Goal: Task Accomplishment & Management: Manage account settings

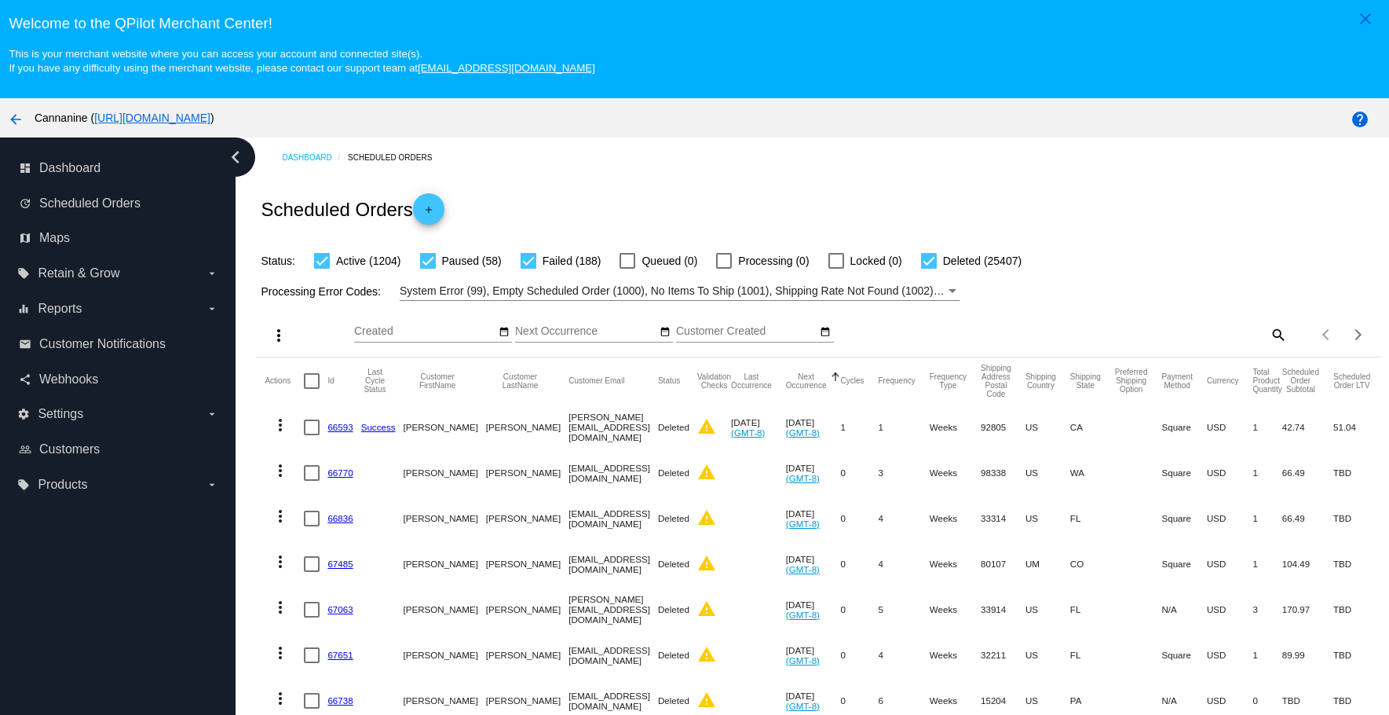
click at [1268, 342] on mat-icon "search" at bounding box center [1277, 334] width 19 height 24
click at [1187, 332] on input "Search" at bounding box center [1148, 331] width 280 height 13
paste input "[EMAIL_ADDRESS][DOMAIN_NAME]"
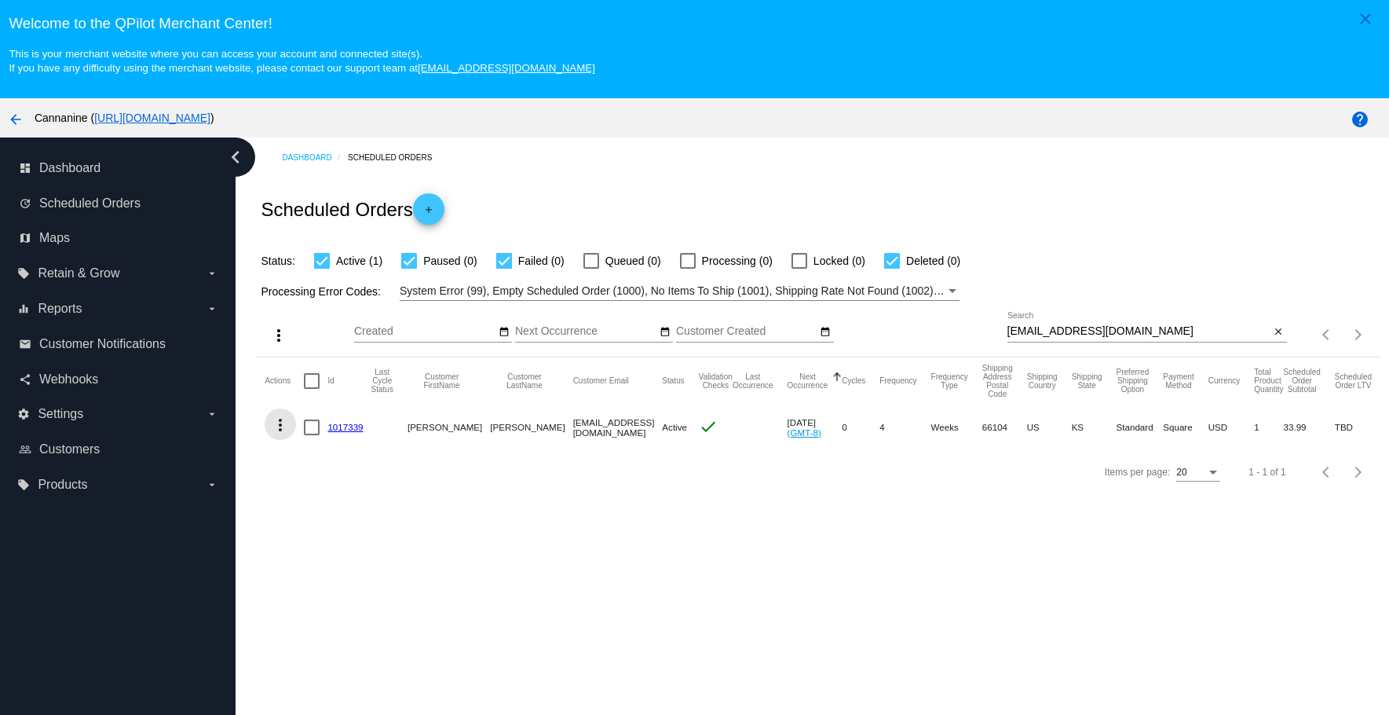
click at [276, 422] on mat-icon "more_vert" at bounding box center [280, 424] width 19 height 19
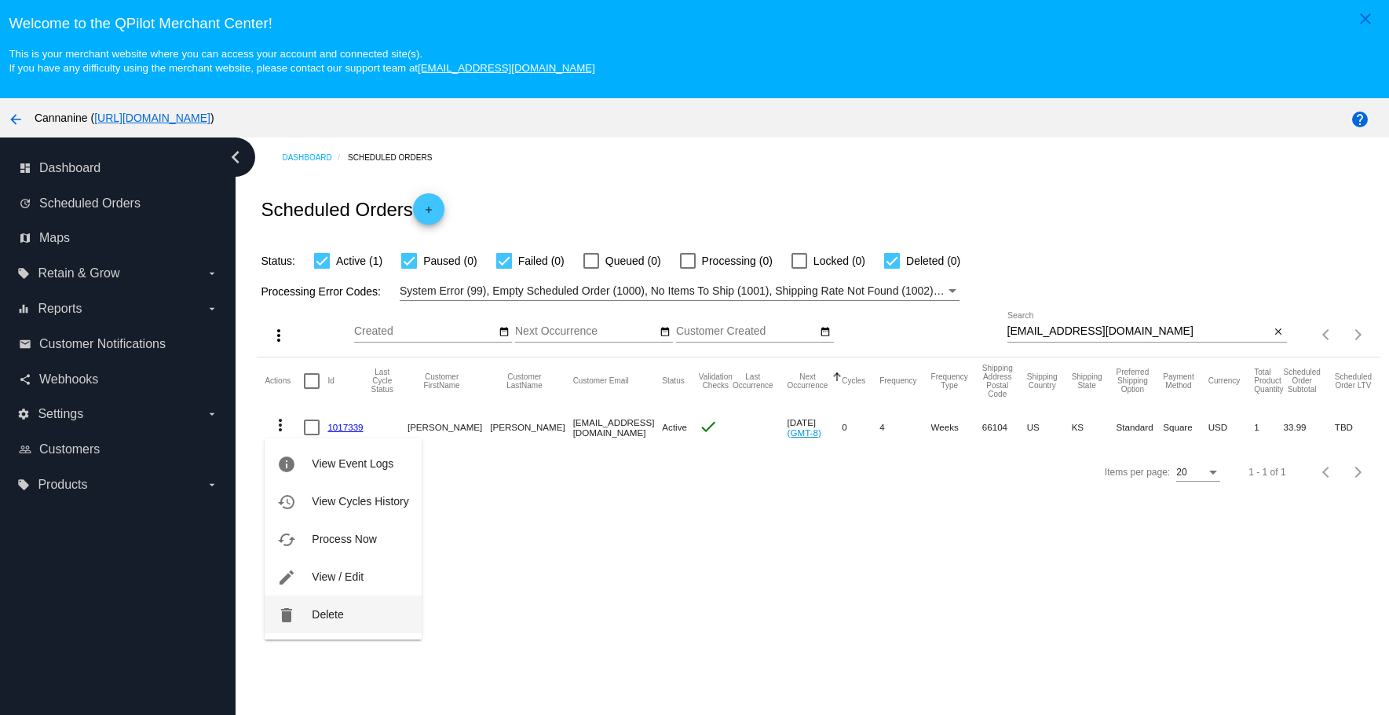
click at [316, 625] on button "delete Delete" at bounding box center [343, 614] width 156 height 38
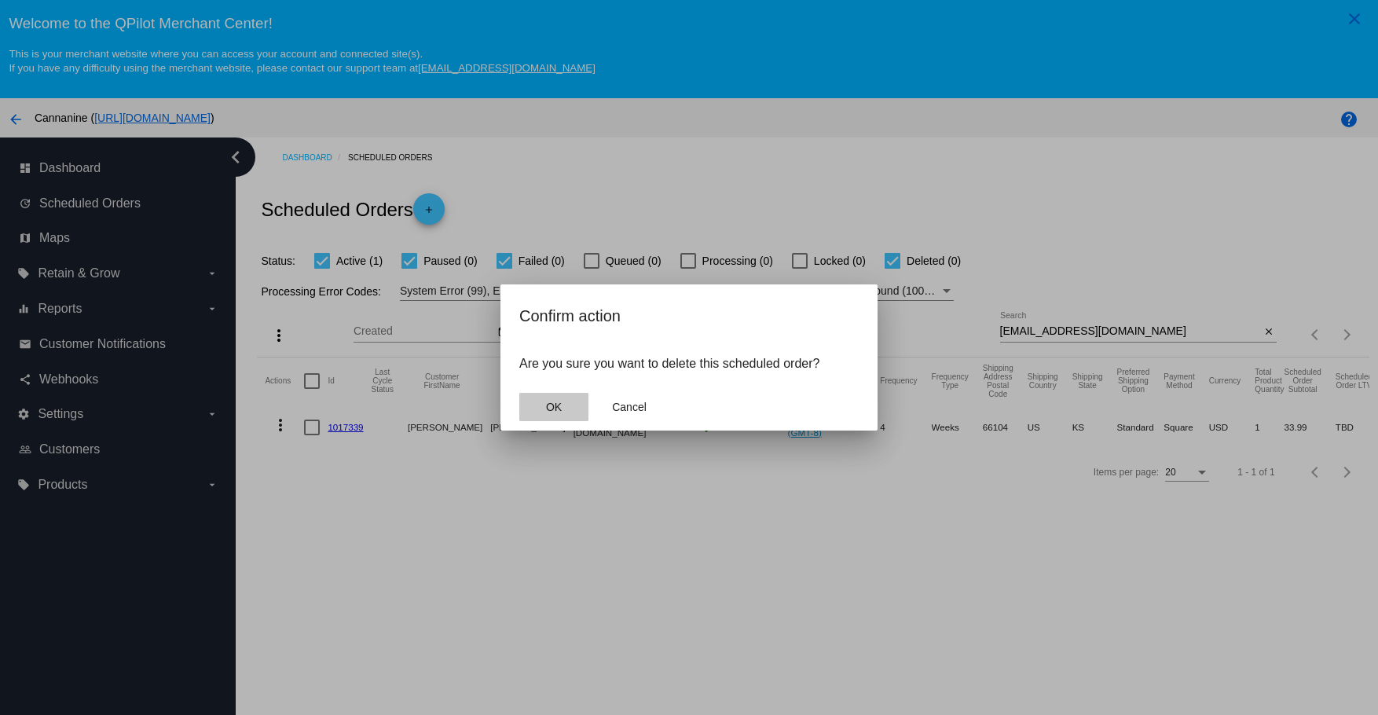
click at [548, 408] on span "OK" at bounding box center [554, 407] width 16 height 13
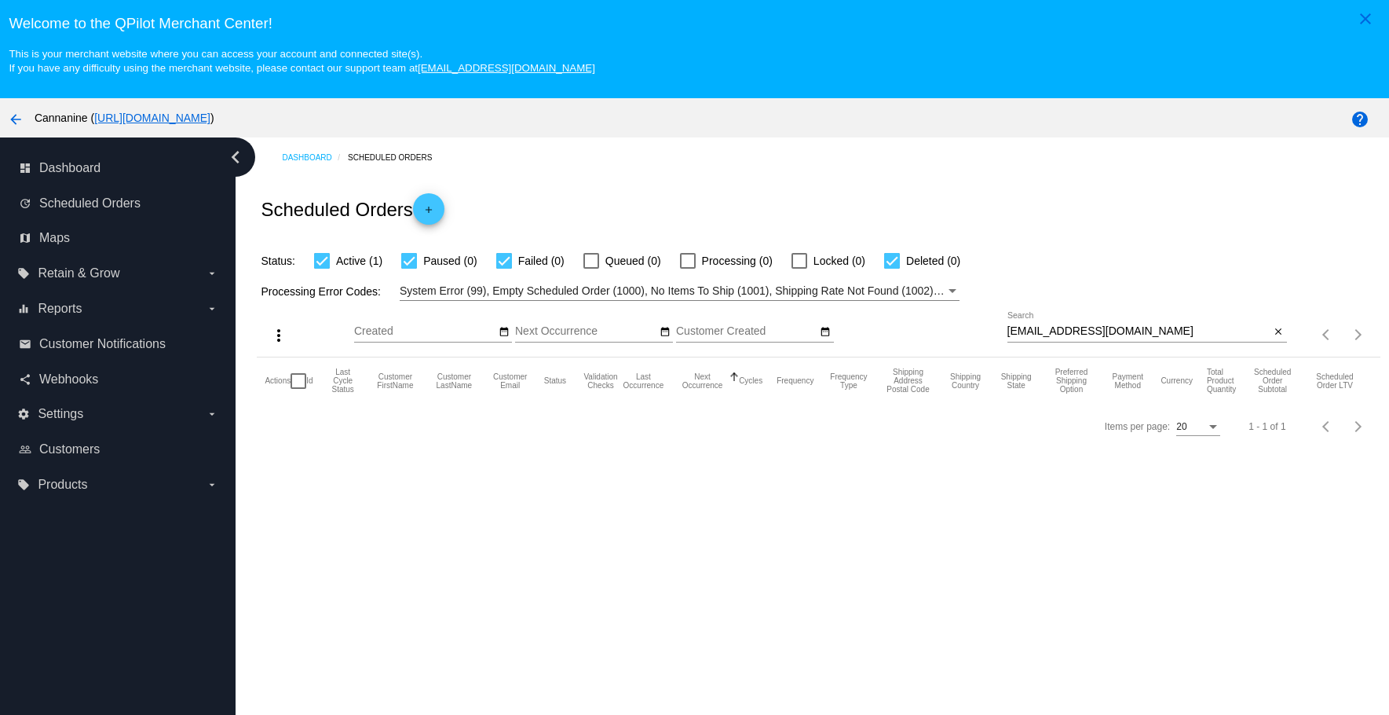
click at [1154, 328] on input "[EMAIL_ADDRESS][DOMAIN_NAME]" at bounding box center [1139, 331] width 263 height 13
type input "[EMAIL_ADDRESS][DOMAIN_NAME]"
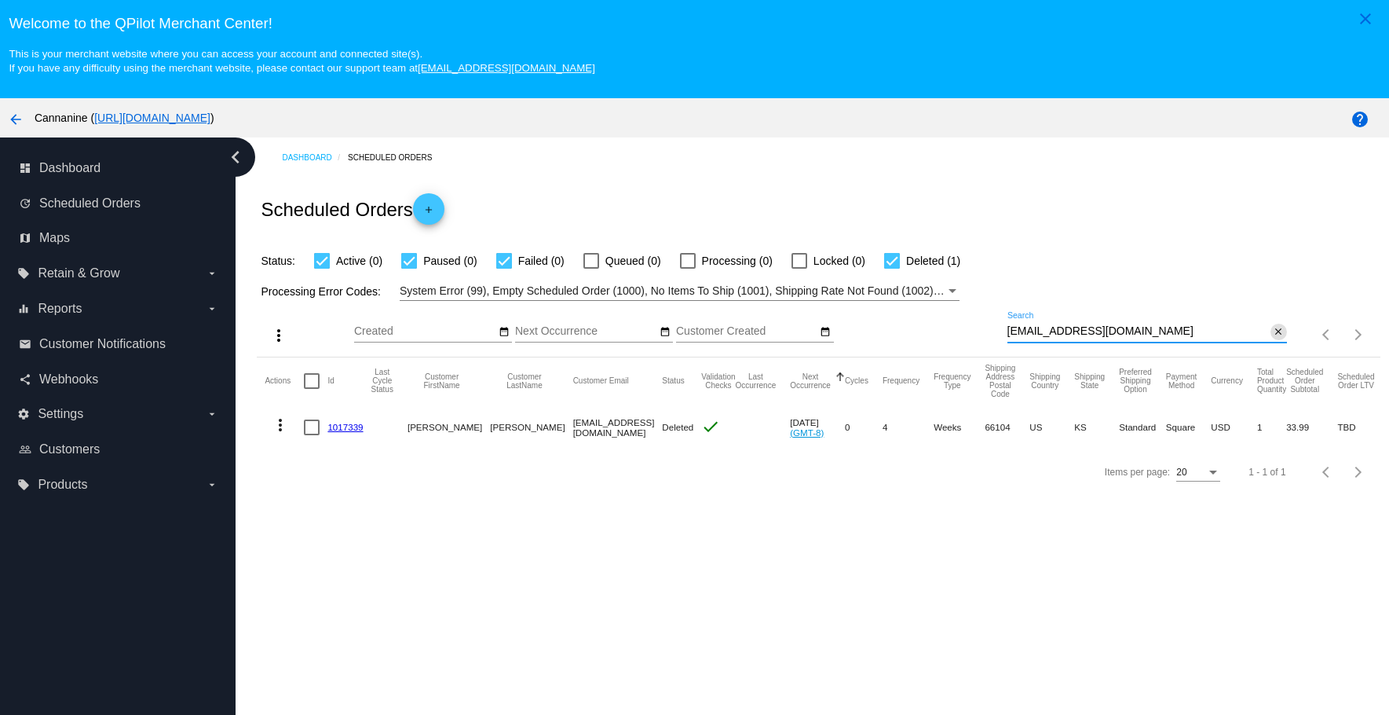
click at [1273, 331] on mat-icon "close" at bounding box center [1278, 332] width 11 height 13
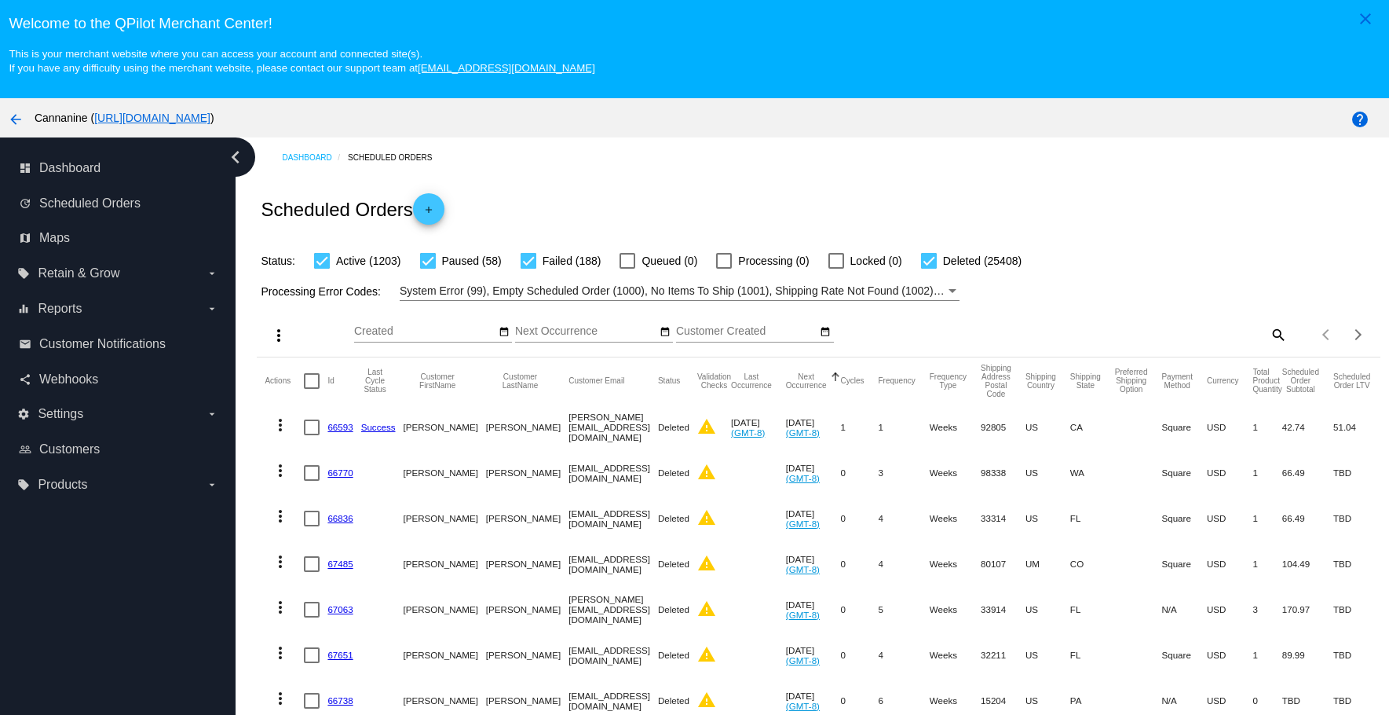
click at [1268, 336] on mat-icon "search" at bounding box center [1277, 334] width 19 height 24
click at [1179, 335] on input "Search" at bounding box center [1148, 331] width 280 height 13
paste input "[EMAIL_ADDRESS][DOMAIN_NAME]"
type input "[EMAIL_ADDRESS][DOMAIN_NAME]"
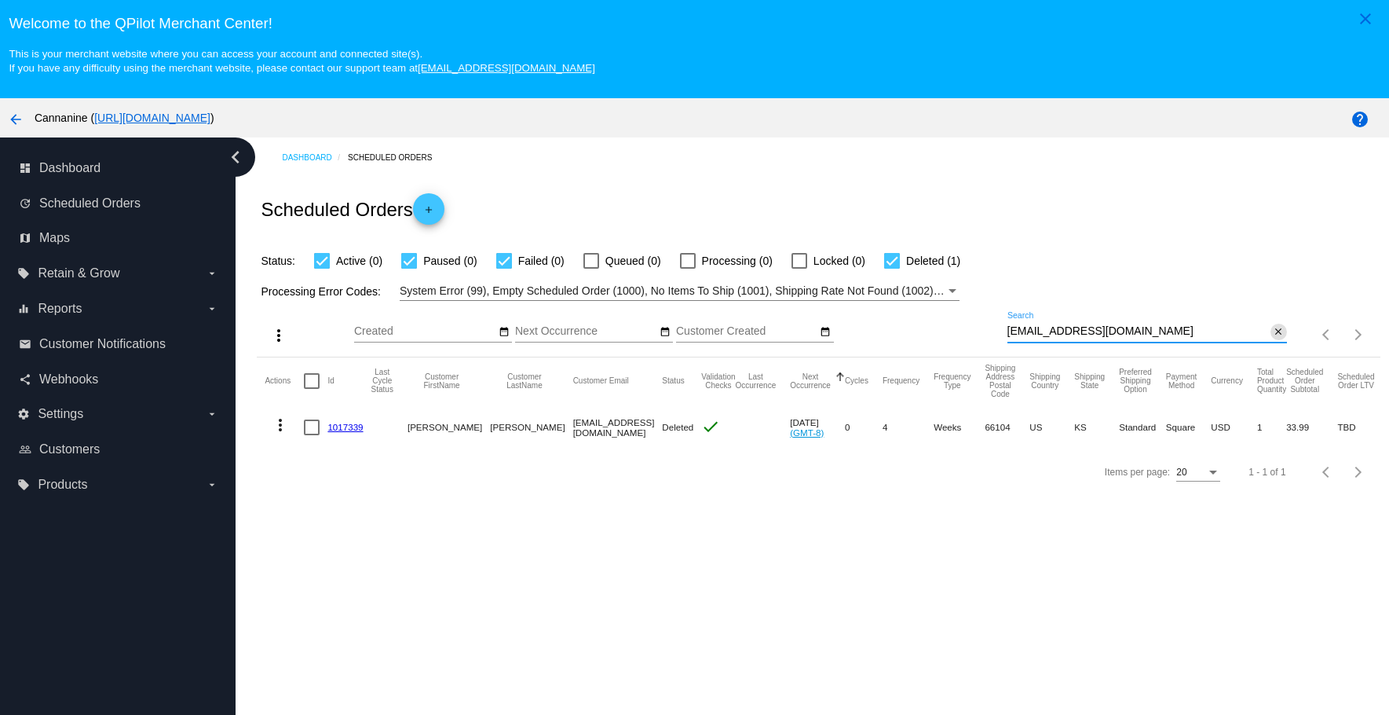
click at [1271, 333] on button "close" at bounding box center [1279, 332] width 16 height 16
